Goal: Task Accomplishment & Management: Use online tool/utility

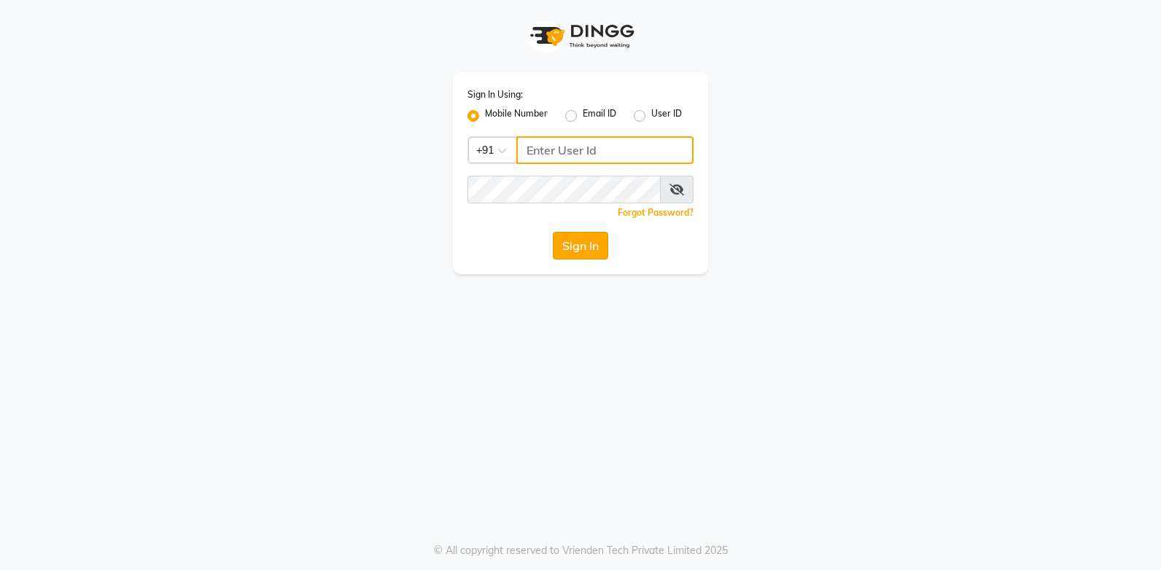
type input "9244260269"
click at [575, 246] on button "Sign In" at bounding box center [580, 246] width 55 height 28
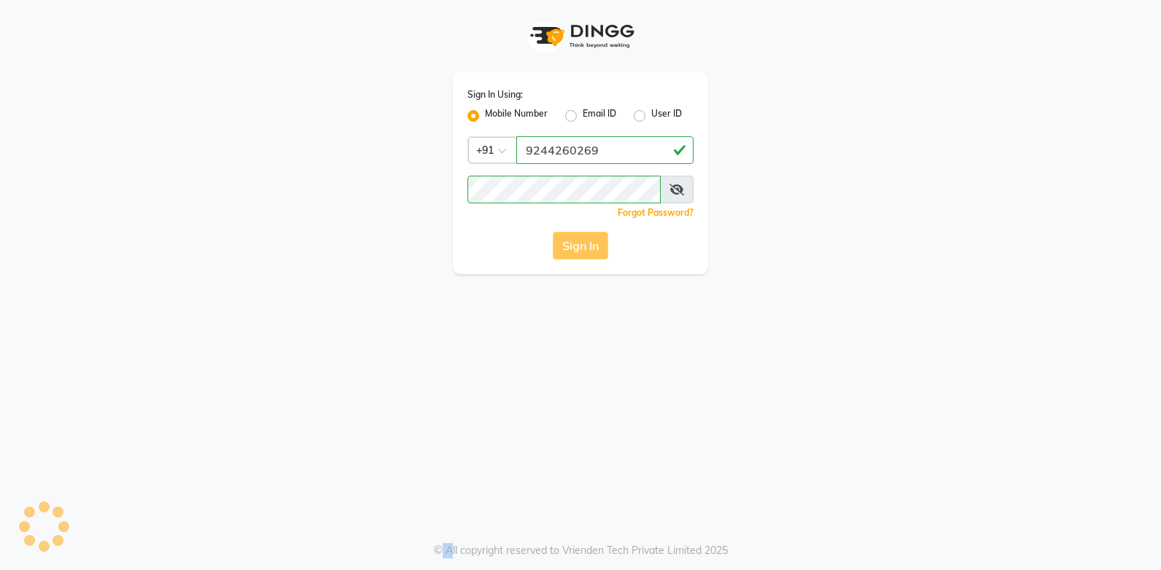
click at [575, 246] on div "Sign In" at bounding box center [580, 246] width 226 height 28
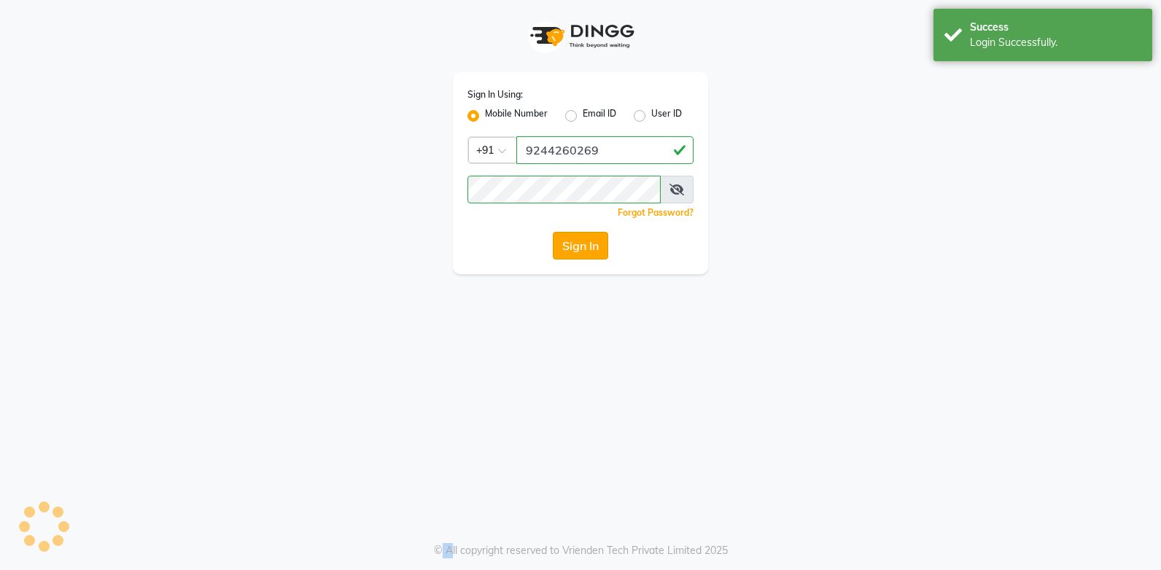
click at [575, 246] on button "Sign In" at bounding box center [580, 246] width 55 height 28
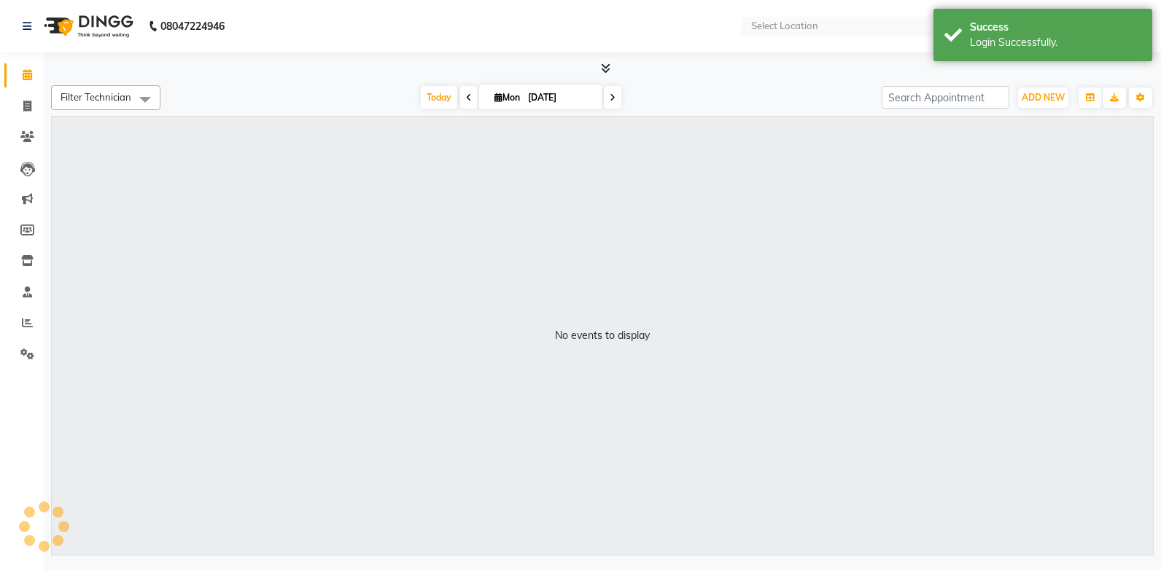
select select "en"
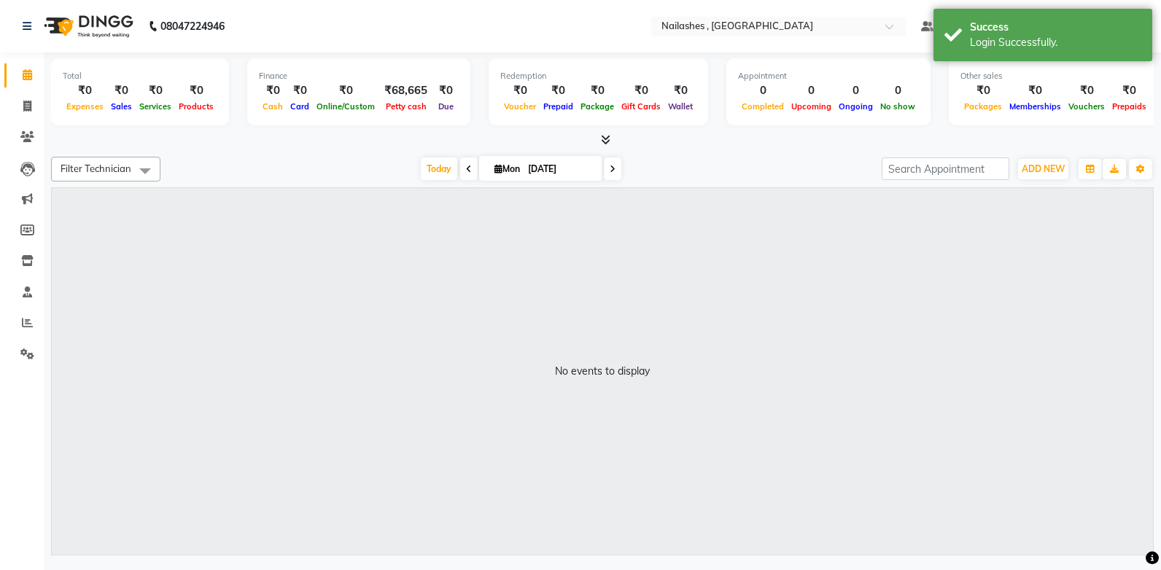
click at [602, 139] on icon at bounding box center [605, 139] width 9 height 11
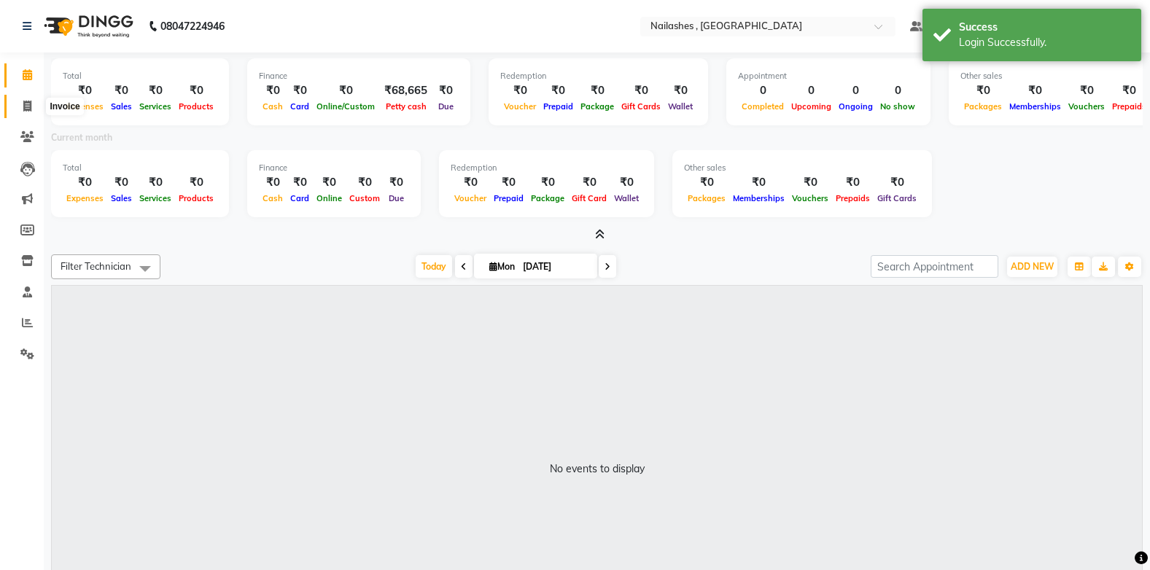
click at [26, 104] on icon at bounding box center [27, 106] width 8 height 11
select select "service"
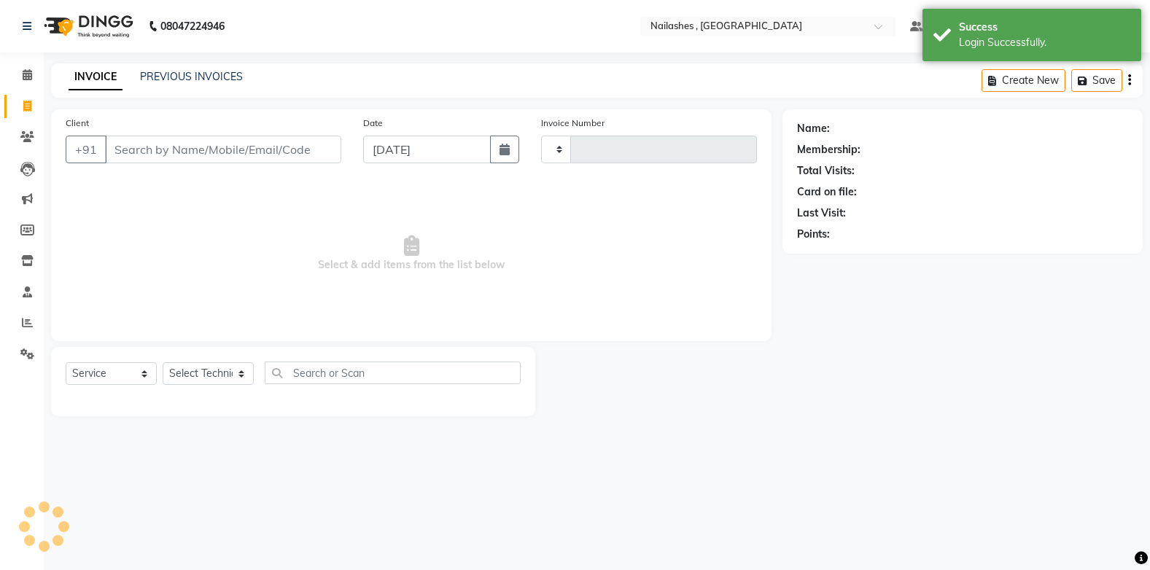
type input "0959"
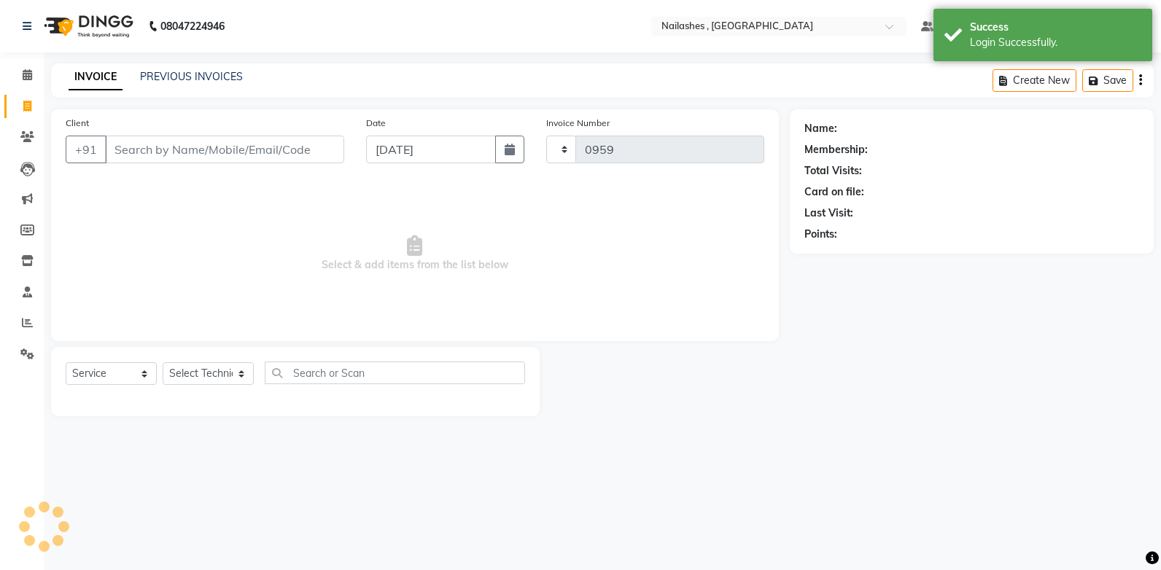
select select "4749"
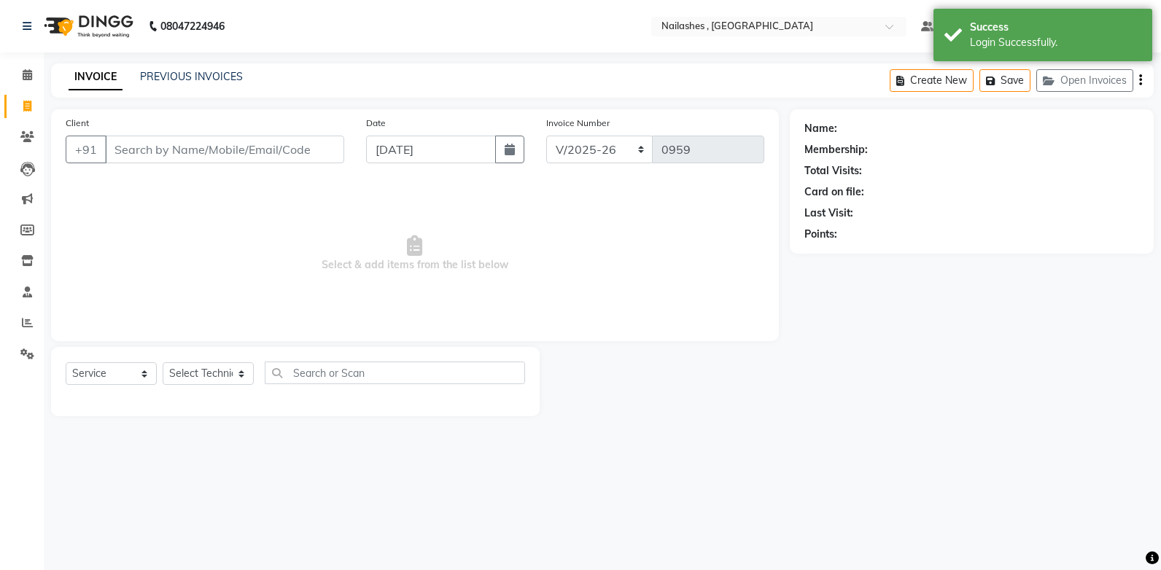
click at [151, 149] on input "Client" at bounding box center [224, 150] width 239 height 28
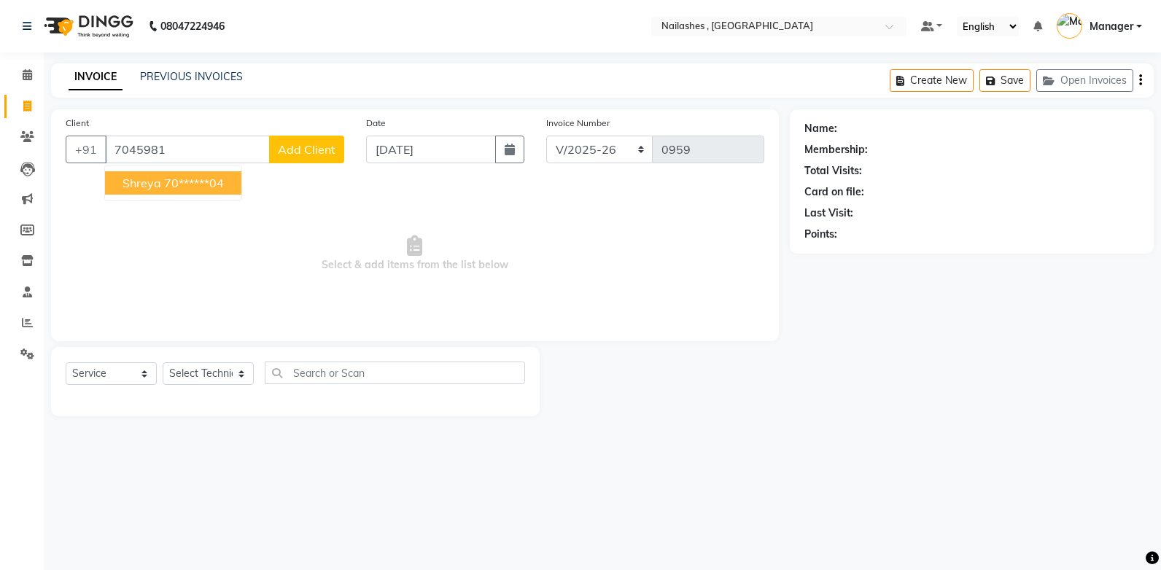
click at [209, 187] on ngb-highlight "70******04" at bounding box center [194, 183] width 60 height 15
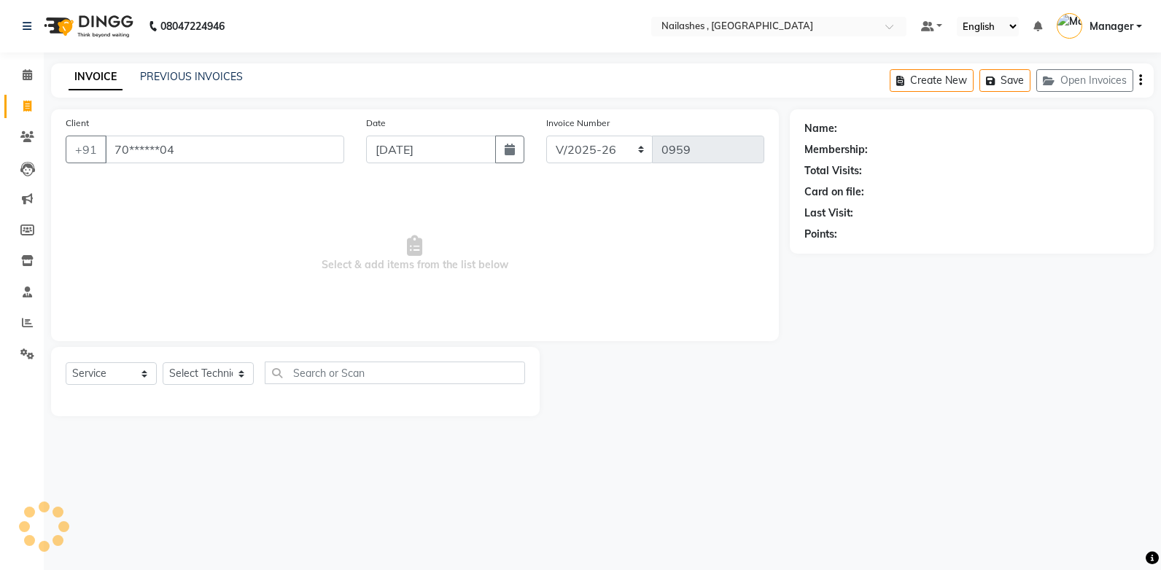
type input "70******04"
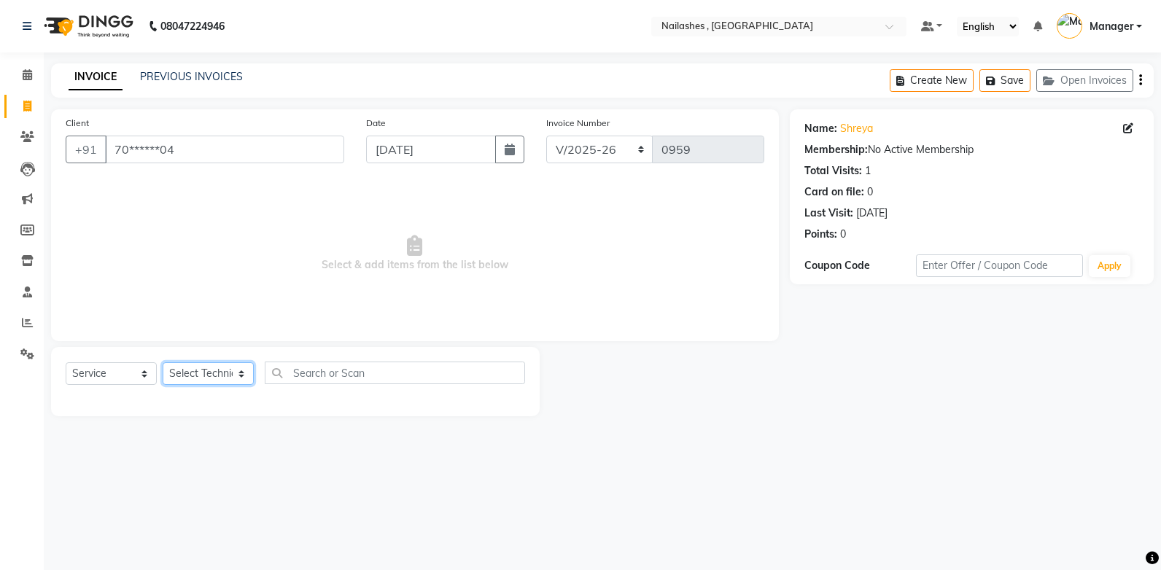
click at [230, 372] on select "Select Technician [PERSON_NAME] [PERSON_NAME] Manager [PERSON_NAME] [MEDICAL_DA…" at bounding box center [208, 373] width 91 height 23
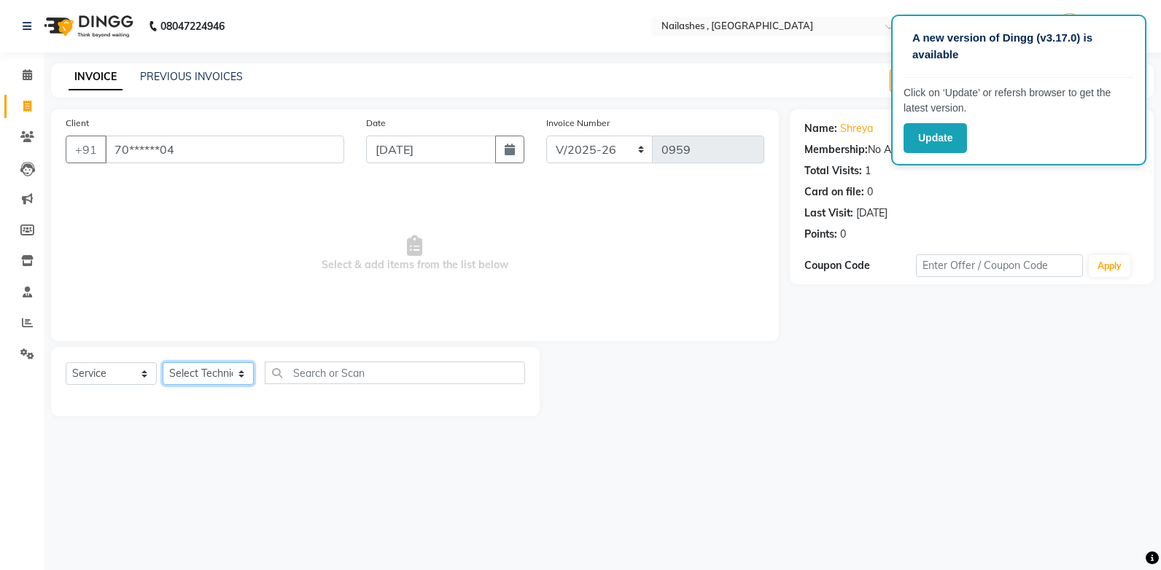
select select "32691"
click at [163, 362] on select "Select Technician [PERSON_NAME] [PERSON_NAME] Manager [PERSON_NAME] [MEDICAL_DA…" at bounding box center [208, 373] width 91 height 23
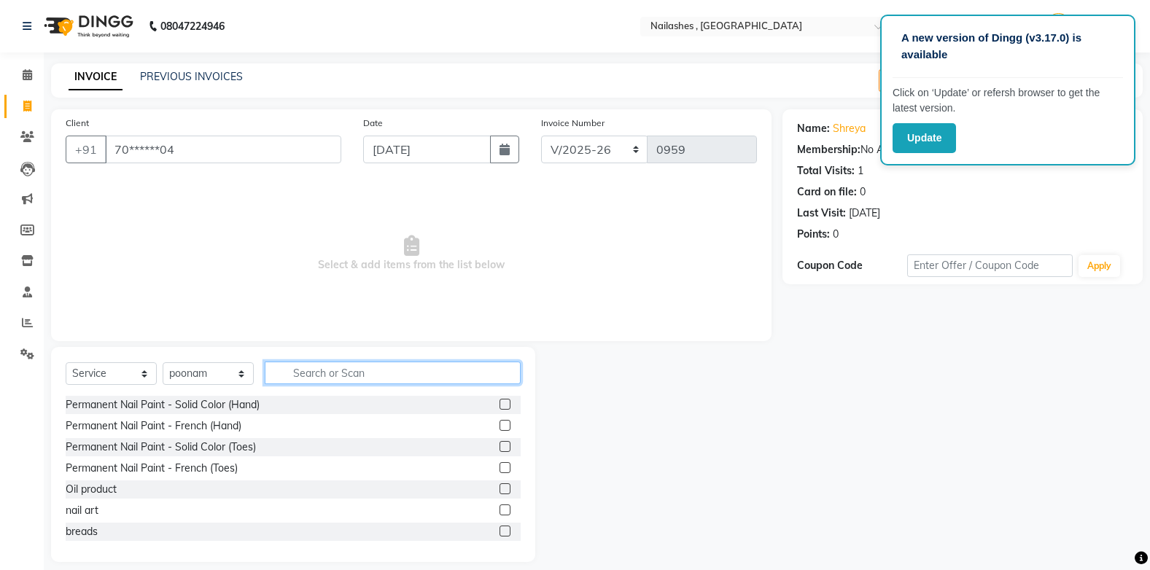
click at [312, 367] on input "text" at bounding box center [393, 373] width 256 height 23
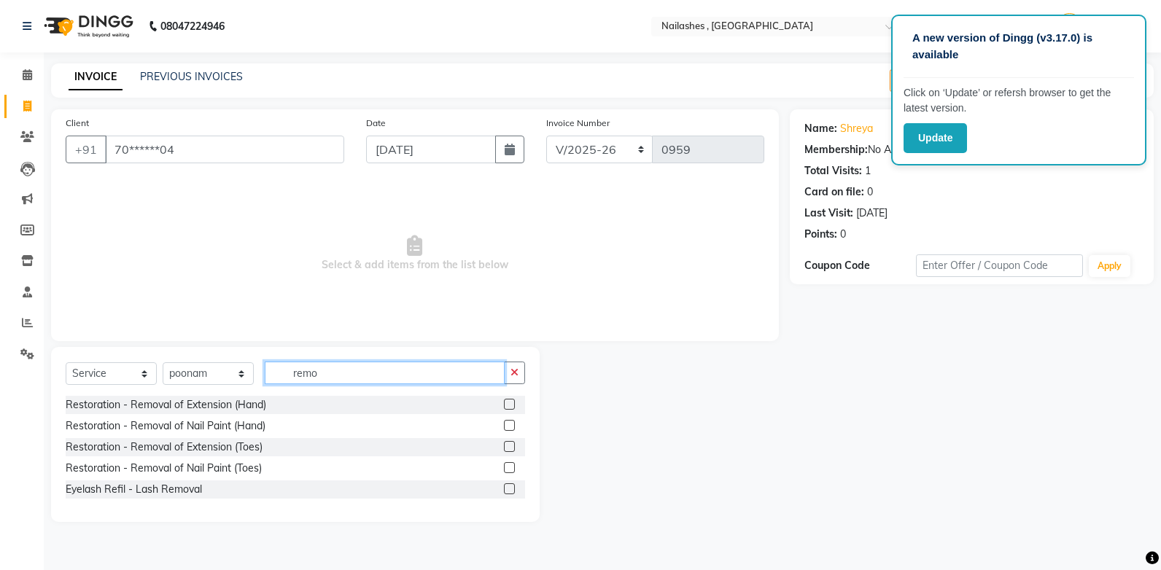
type input "remo"
click at [508, 403] on label at bounding box center [509, 404] width 11 height 11
click at [508, 403] on input "checkbox" at bounding box center [508, 404] width 9 height 9
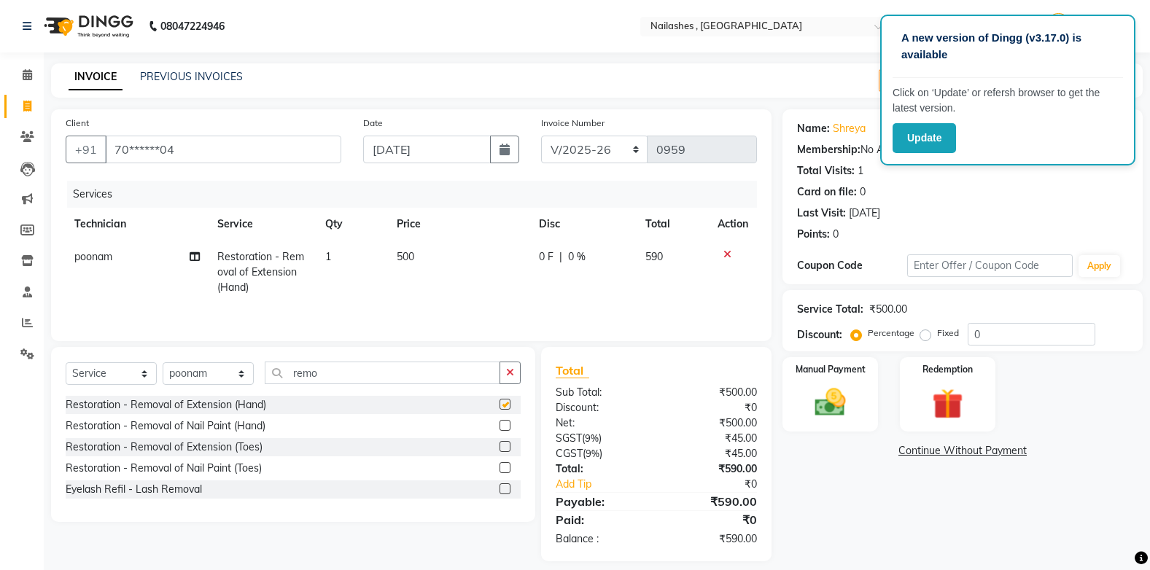
checkbox input "false"
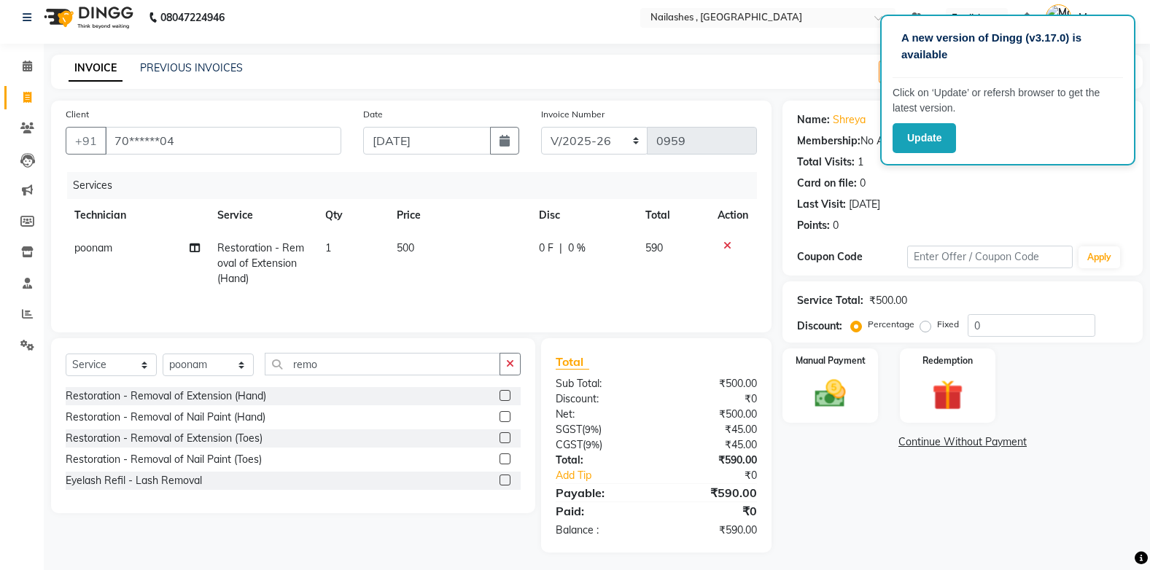
scroll to position [13, 0]
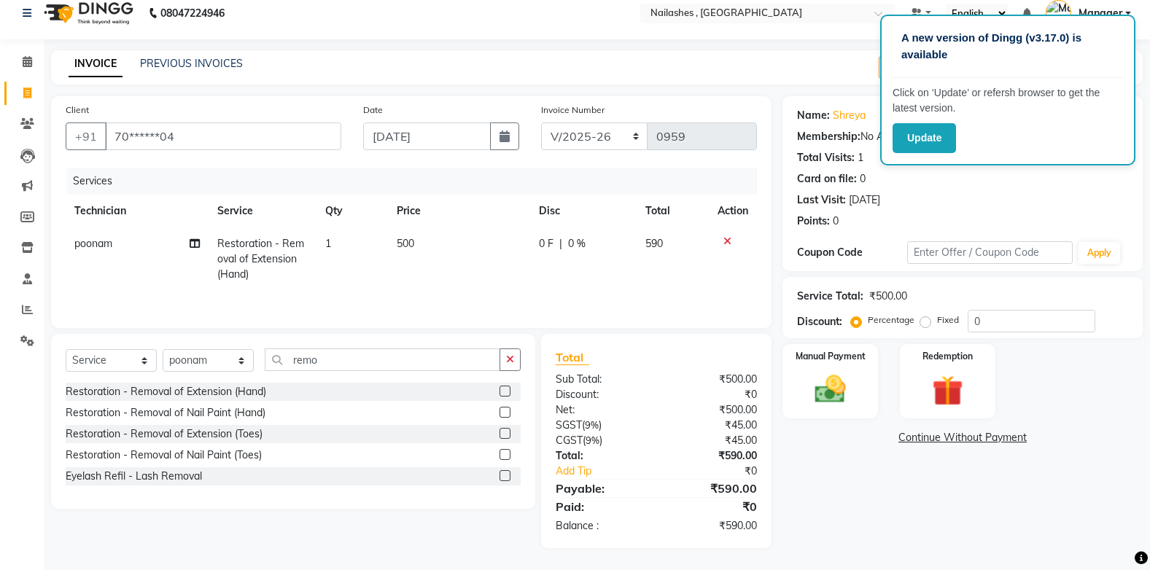
click at [937, 321] on label "Fixed" at bounding box center [948, 320] width 22 height 13
click at [924, 321] on input "Fixed" at bounding box center [928, 320] width 10 height 10
radio input "true"
click at [985, 318] on input "0" at bounding box center [1032, 321] width 128 height 23
type input "3"
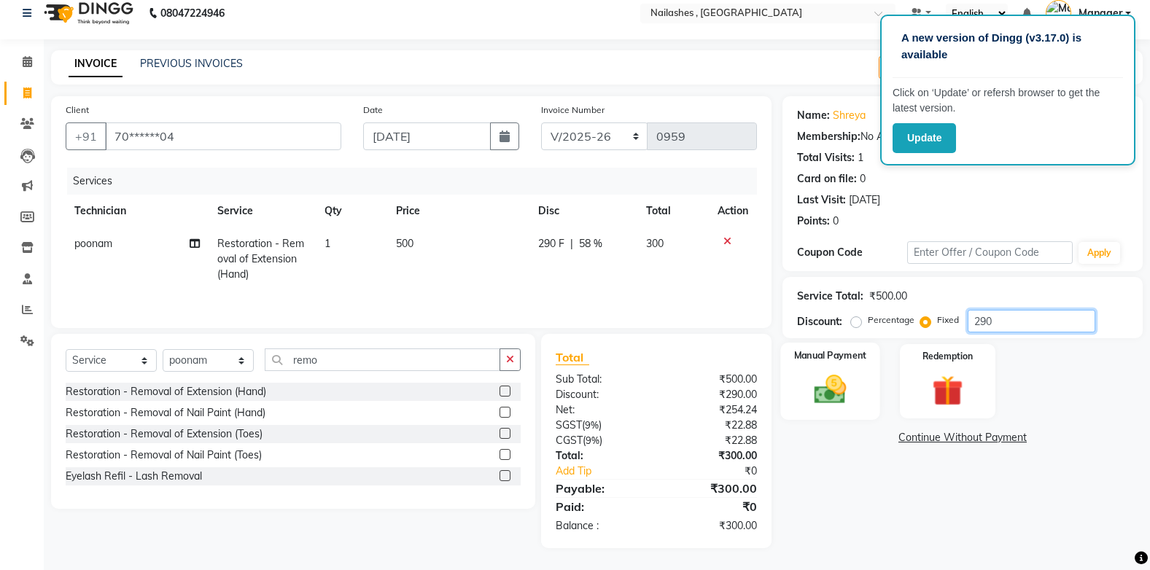
type input "290"
click at [847, 375] on img at bounding box center [830, 389] width 52 height 36
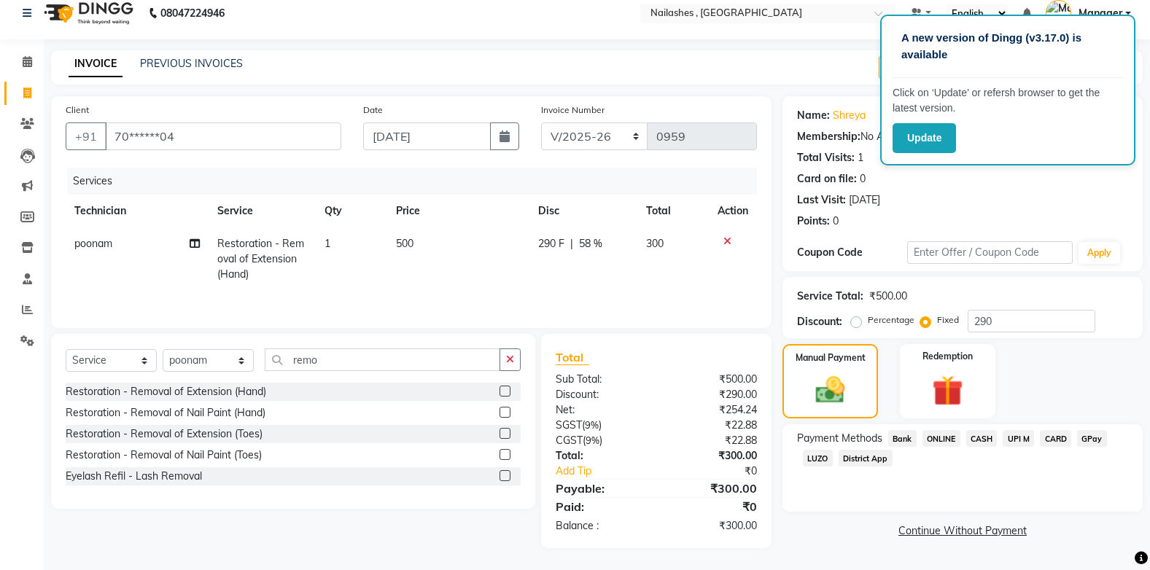
click at [982, 437] on span "CASH" at bounding box center [981, 438] width 31 height 17
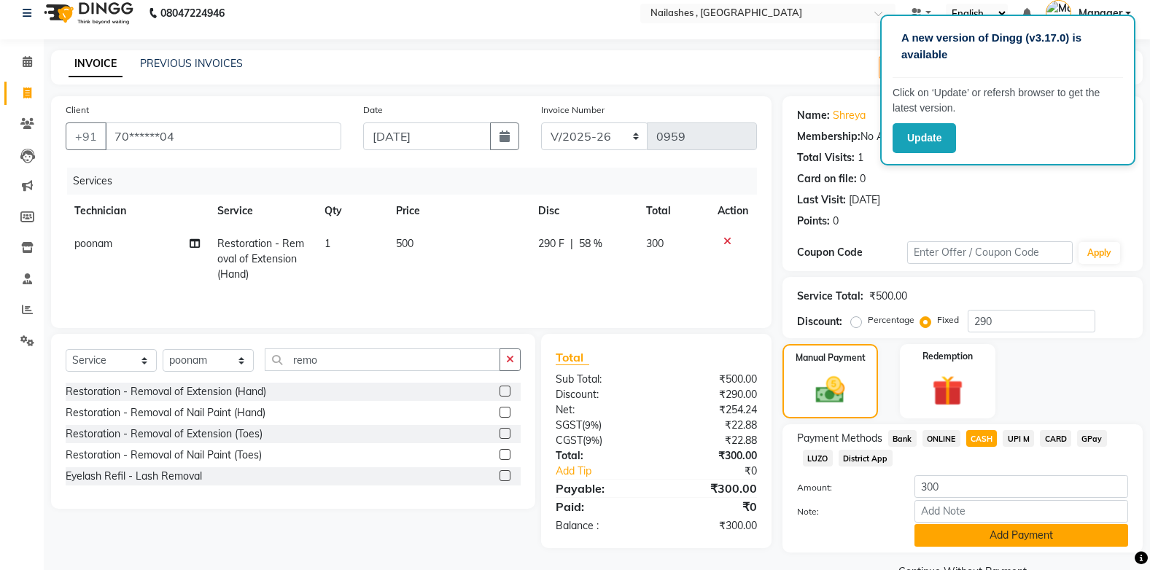
click at [996, 535] on button "Add Payment" at bounding box center [1021, 535] width 214 height 23
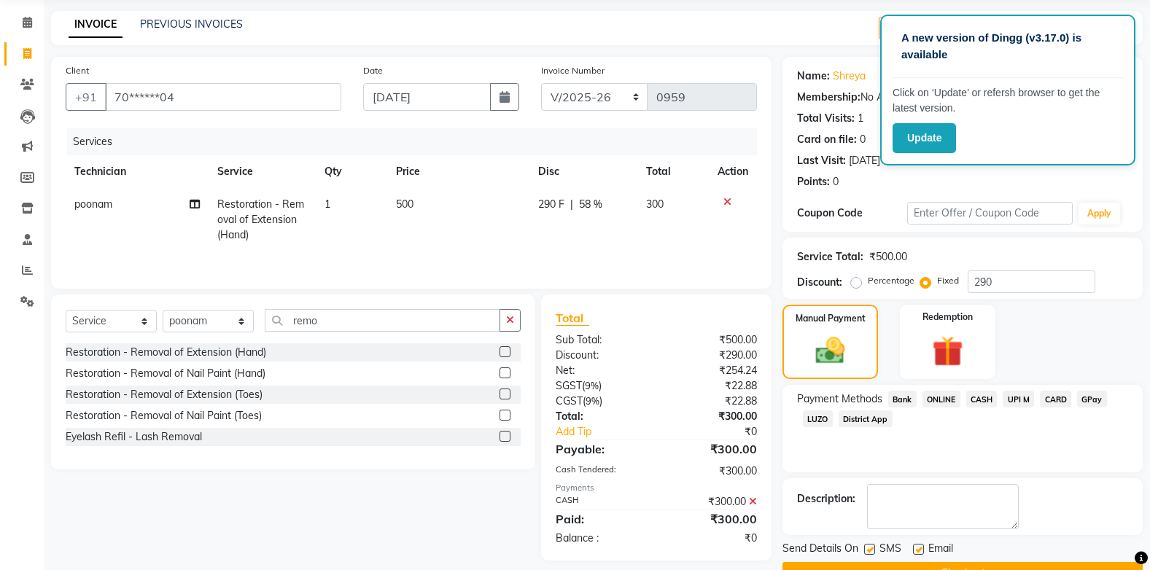
scroll to position [89, 0]
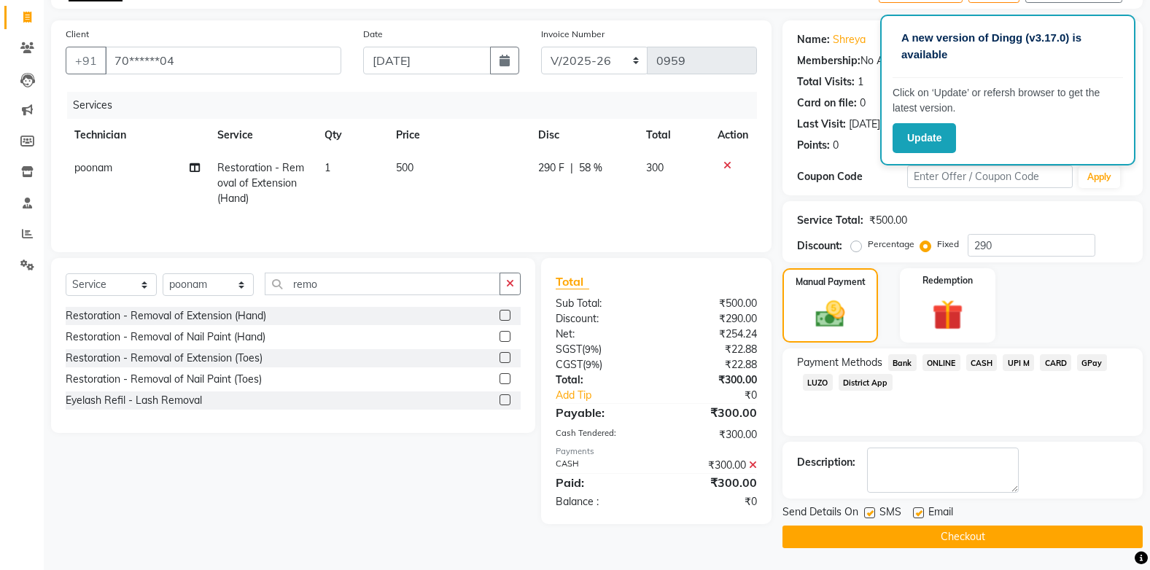
click at [983, 533] on button "Checkout" at bounding box center [962, 537] width 360 height 23
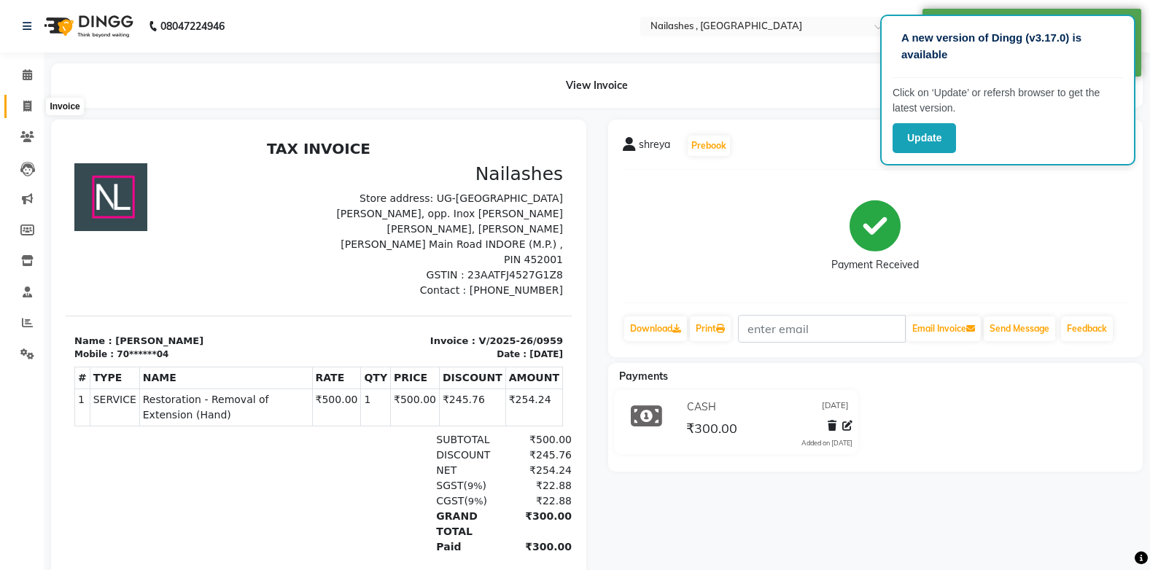
click at [29, 106] on icon at bounding box center [27, 106] width 8 height 11
select select "service"
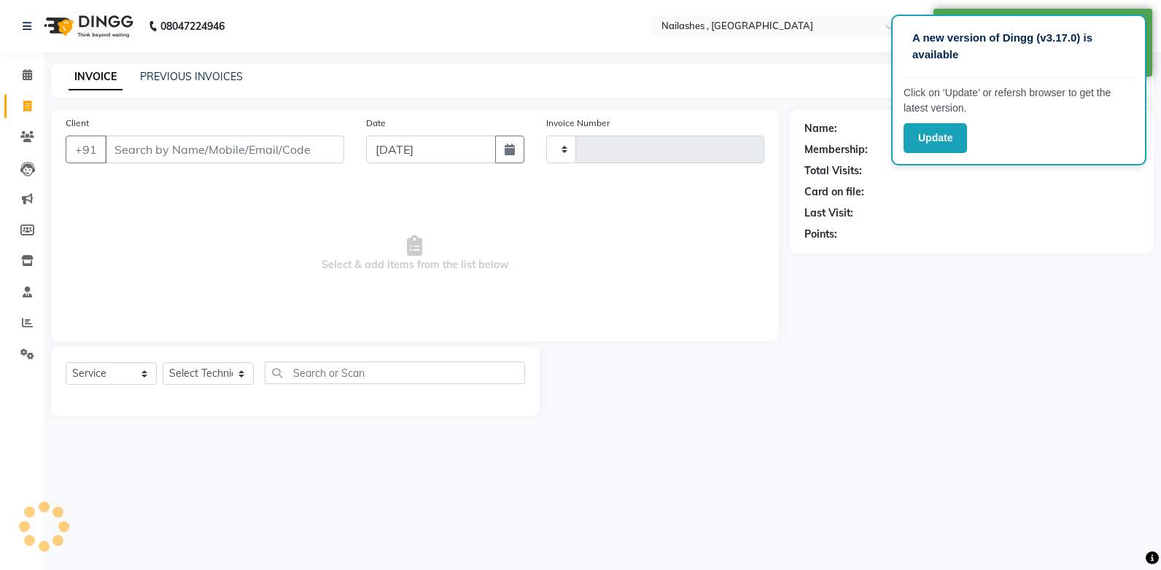
type input "0960"
select select "4749"
click at [160, 79] on link "PREVIOUS INVOICES" at bounding box center [191, 76] width 103 height 13
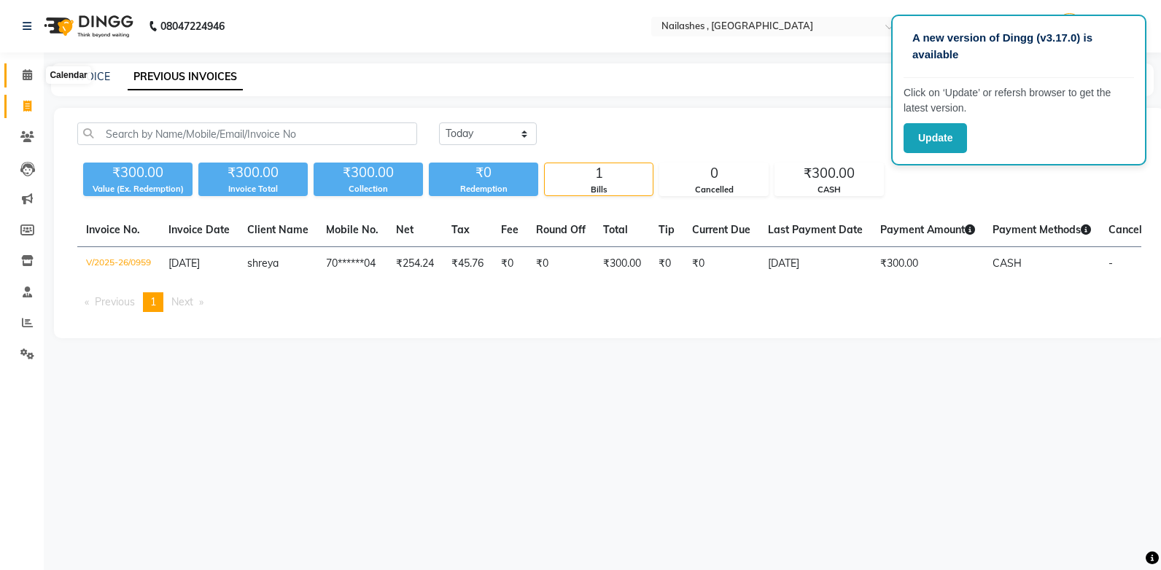
click at [23, 72] on icon at bounding box center [27, 74] width 9 height 11
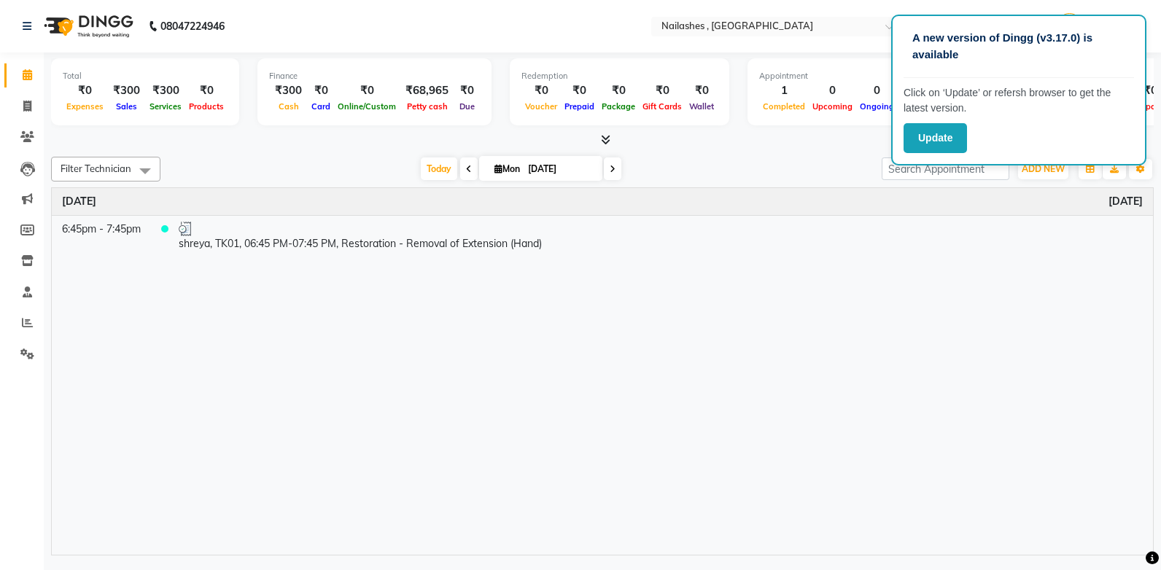
click at [603, 136] on icon at bounding box center [605, 139] width 9 height 11
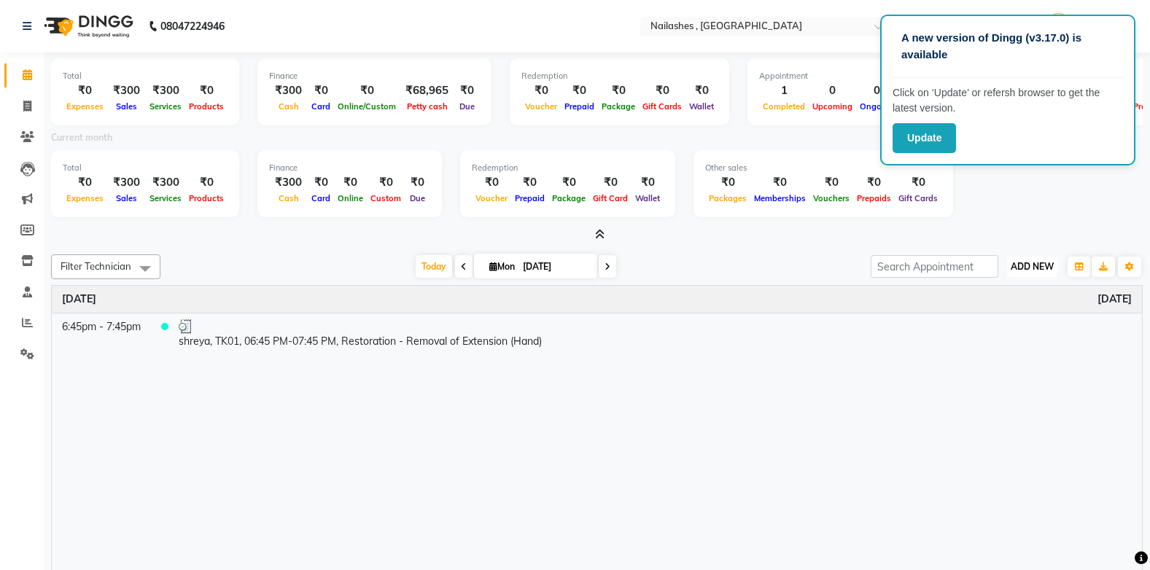
click at [1030, 267] on span "ADD NEW" at bounding box center [1032, 266] width 43 height 11
click at [979, 335] on link "Add Expense" at bounding box center [998, 332] width 115 height 19
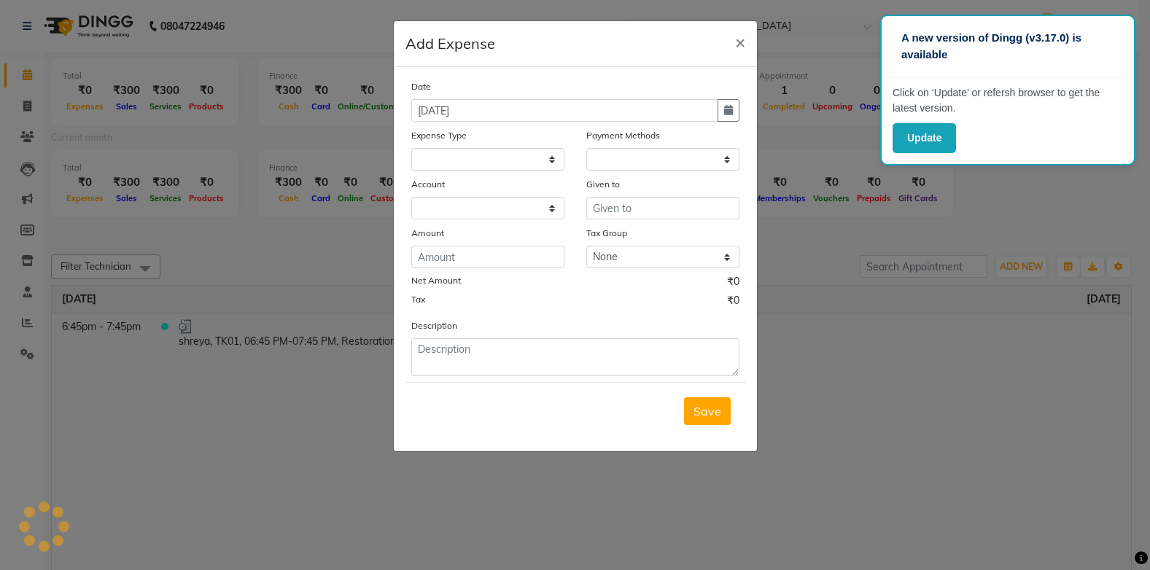
select select
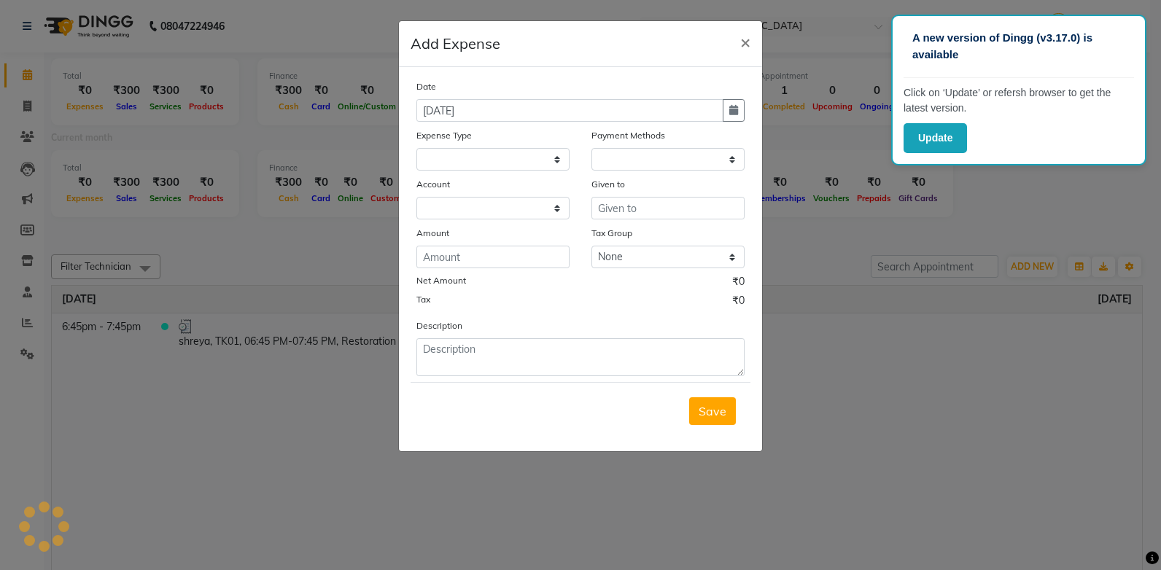
select select "1"
select select "3590"
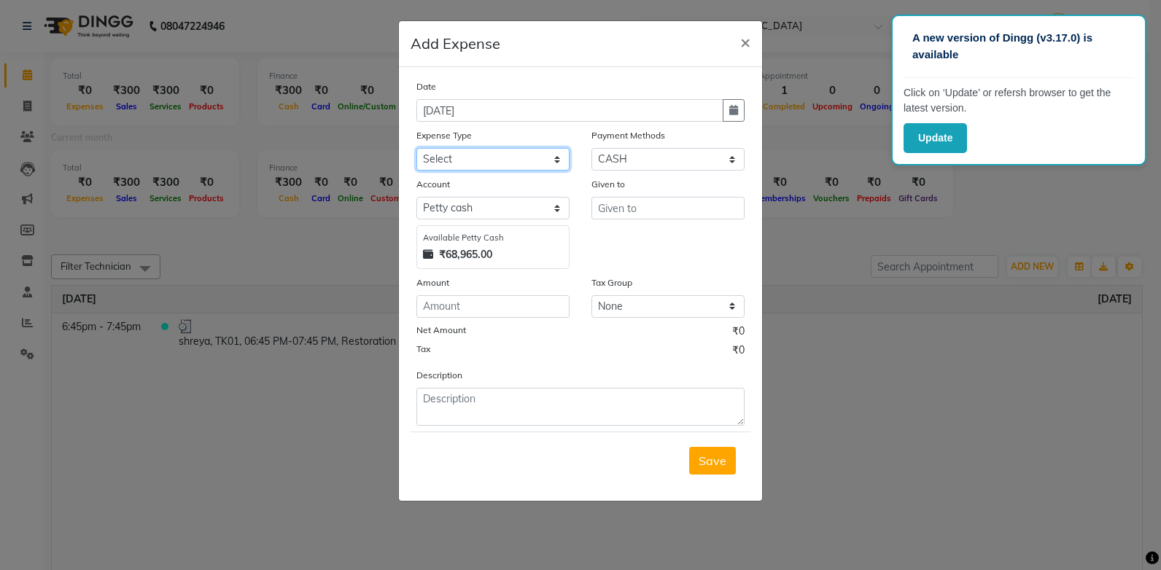
click at [500, 160] on select "Select acetone Advance Salary bank deposite BBMP Beauty products Bed charges BI…" at bounding box center [492, 159] width 153 height 23
select select "3136"
click at [416, 148] on select "Select acetone Advance Salary bank deposite BBMP Beauty products Bed charges BI…" at bounding box center [492, 159] width 153 height 23
click at [634, 153] on select "Select Bank ONLINE CASH UPI M Voucher CARD Prepaid GPay Wallet Points LUZO Dist…" at bounding box center [667, 159] width 153 height 23
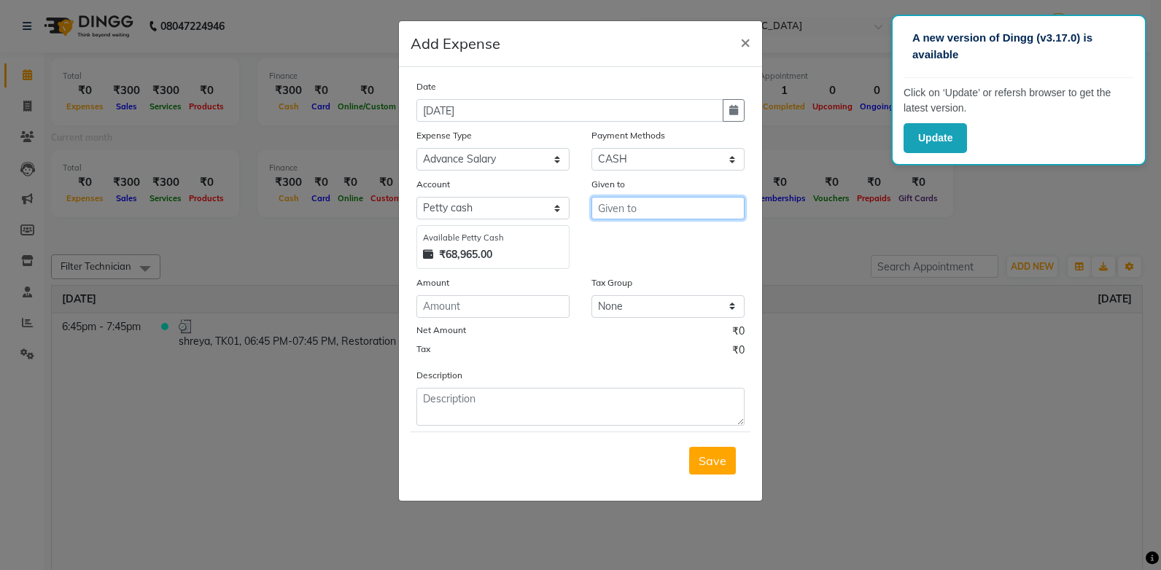
click at [609, 212] on input "text" at bounding box center [667, 208] width 153 height 23
click at [615, 236] on span "poo" at bounding box center [620, 239] width 20 height 15
type input "poonam"
click at [497, 310] on input "number" at bounding box center [492, 306] width 153 height 23
type input "6000"
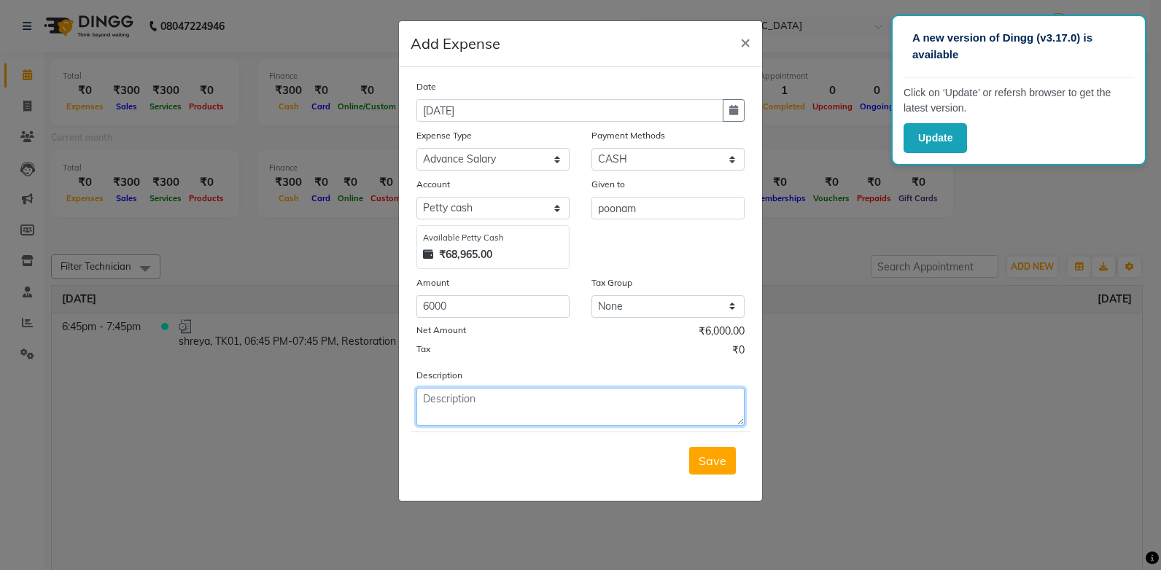
click at [475, 407] on textarea at bounding box center [580, 407] width 328 height 38
type textarea "chetan"
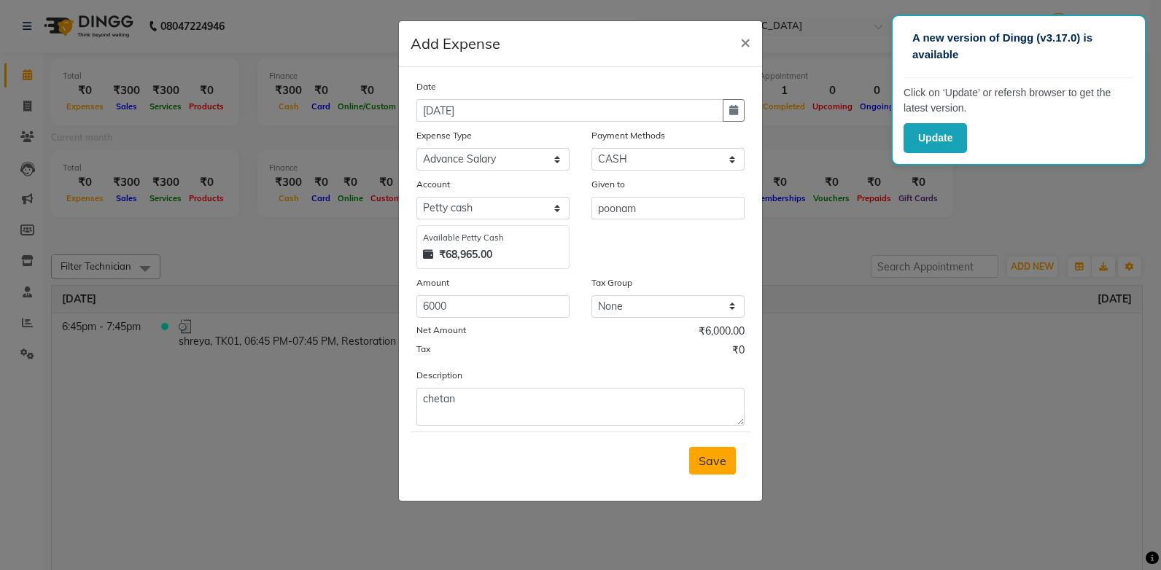
click at [701, 462] on span "Save" at bounding box center [713, 461] width 28 height 15
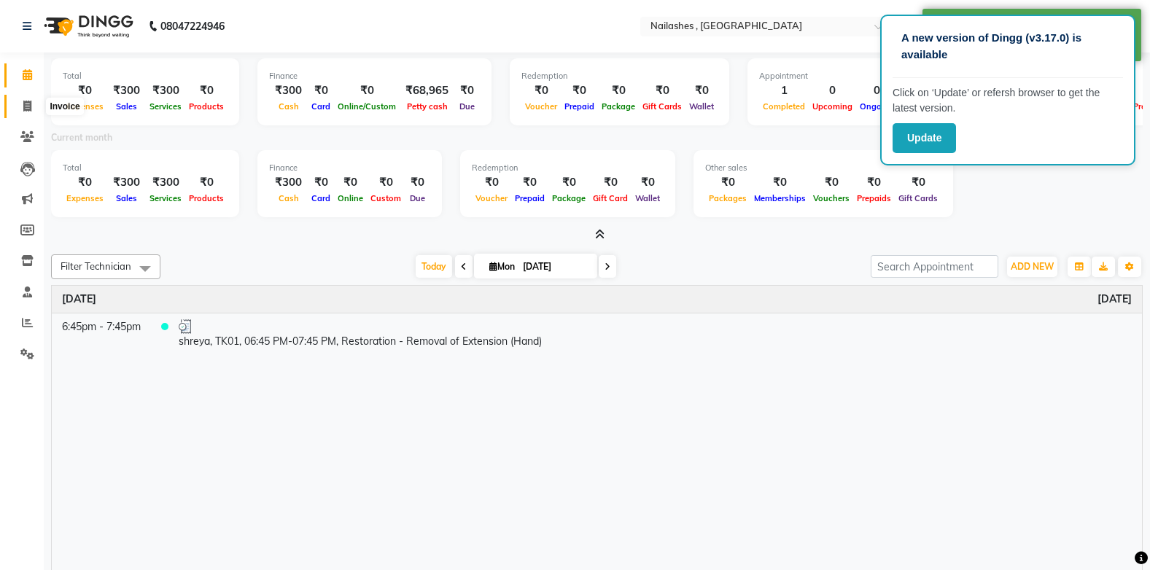
click at [22, 98] on span at bounding box center [28, 106] width 26 height 17
select select "service"
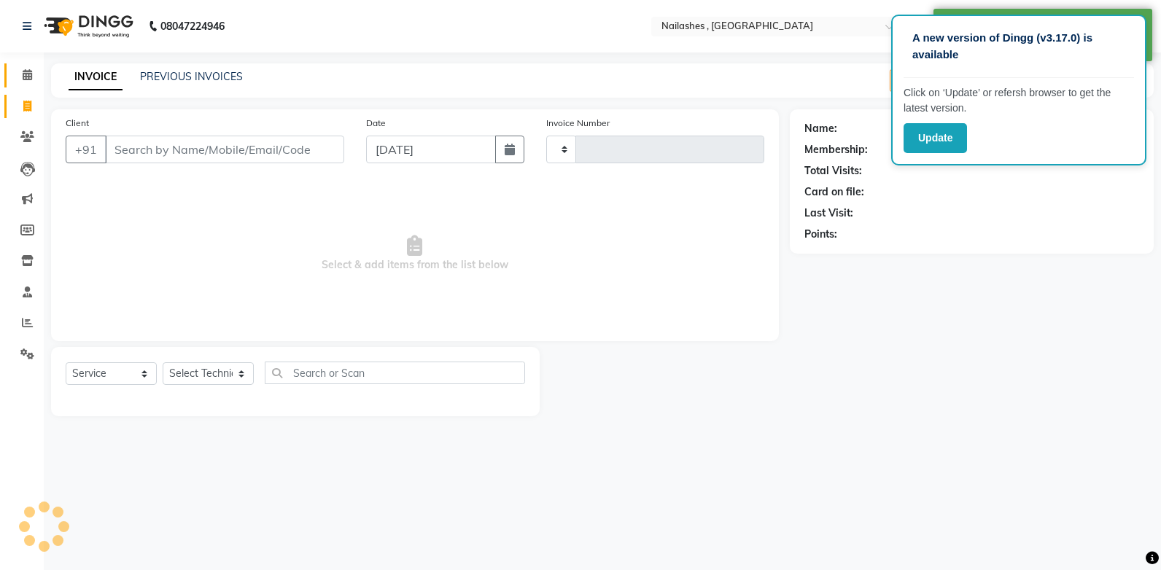
type input "0960"
select select "4749"
click at [24, 77] on icon at bounding box center [27, 74] width 9 height 11
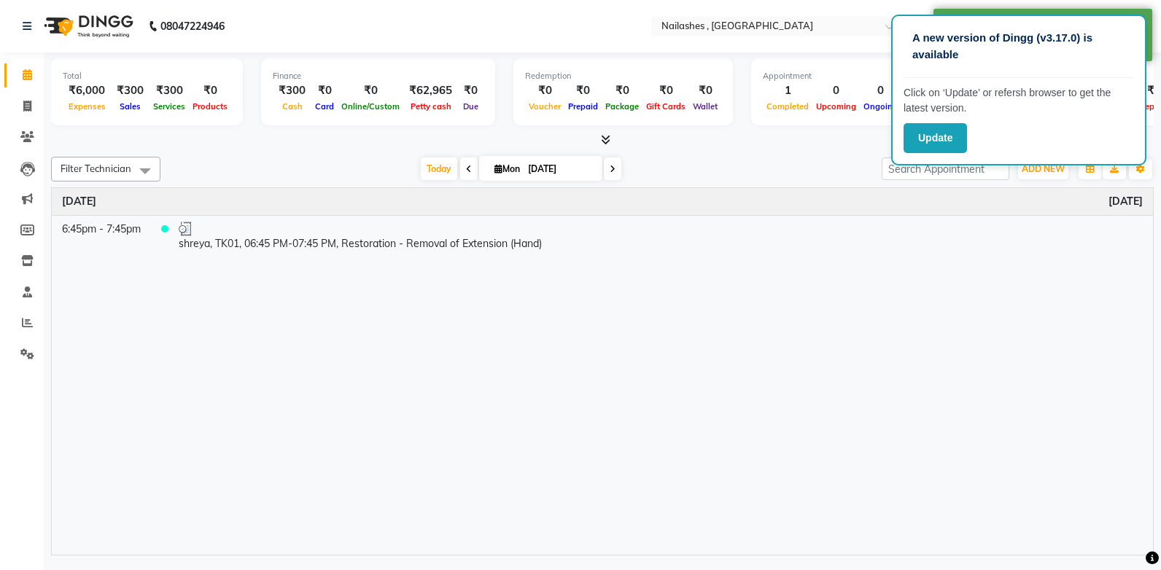
click at [606, 136] on icon at bounding box center [605, 139] width 9 height 11
